Goal: Information Seeking & Learning: Learn about a topic

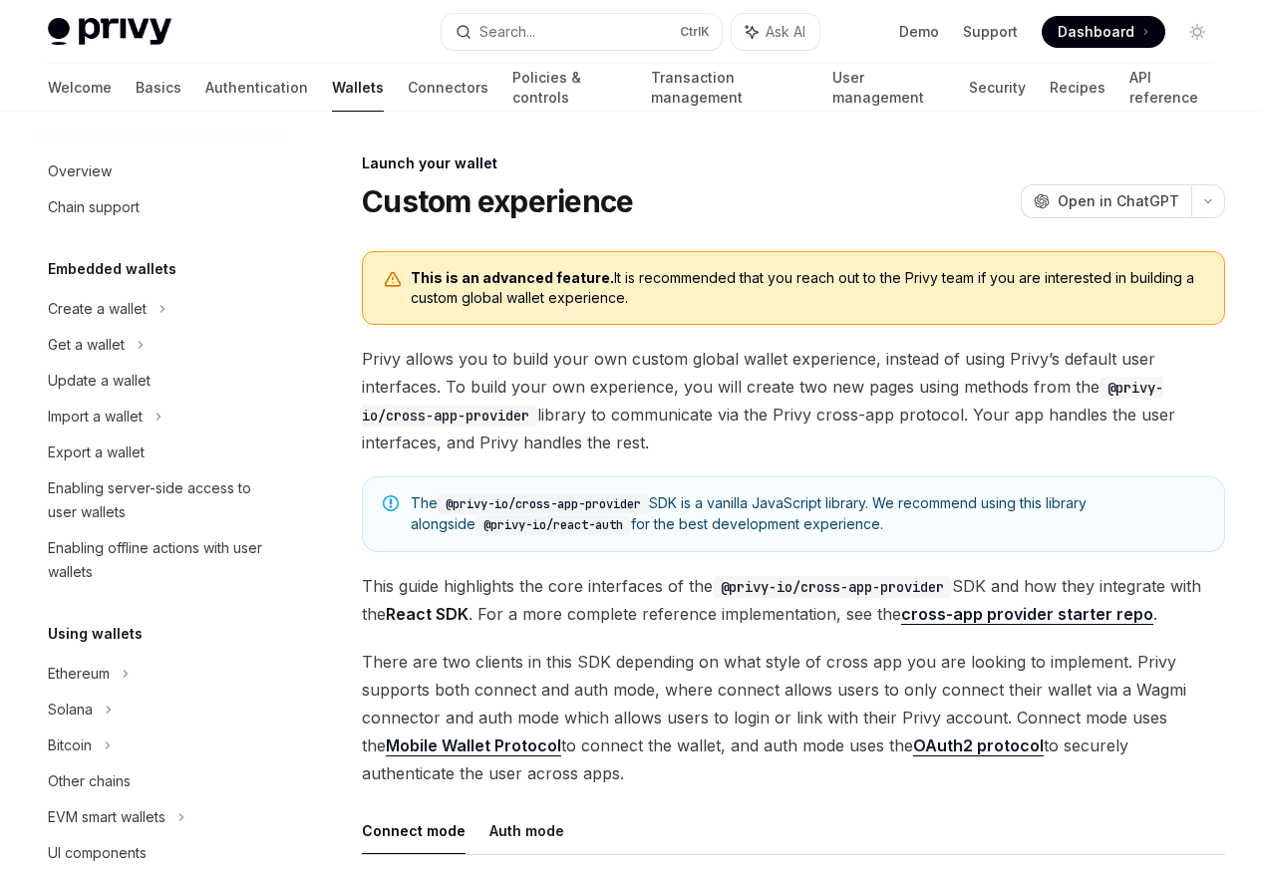
scroll to position [913, 0]
